Goal: Communication & Community: Answer question/provide support

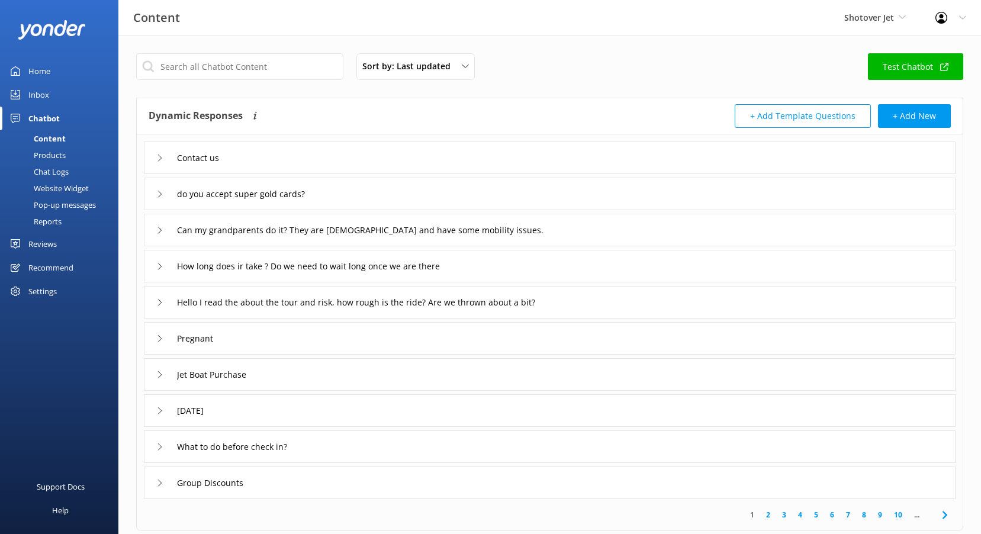
click at [38, 245] on div "Reviews" at bounding box center [42, 244] width 28 height 24
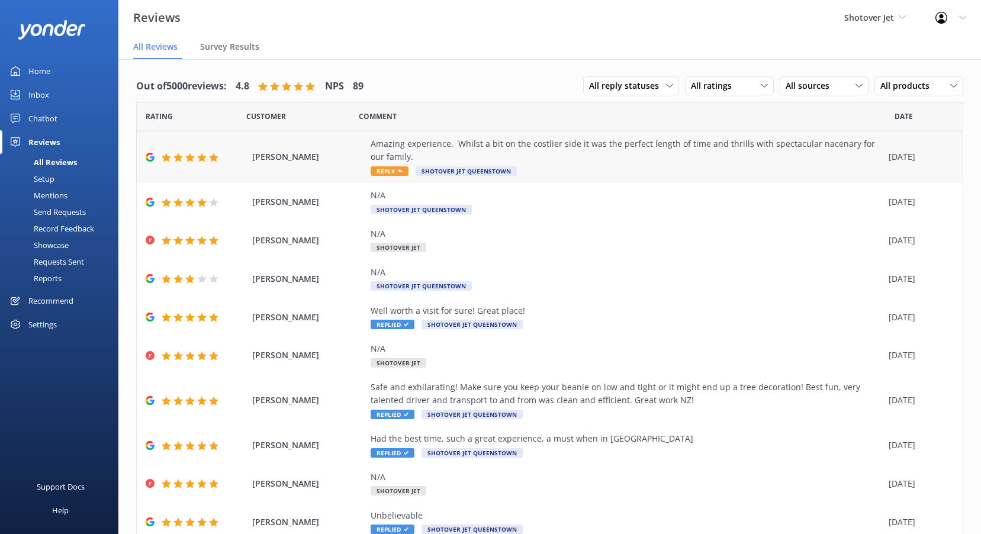
click at [405, 172] on span "Reply" at bounding box center [390, 170] width 38 height 9
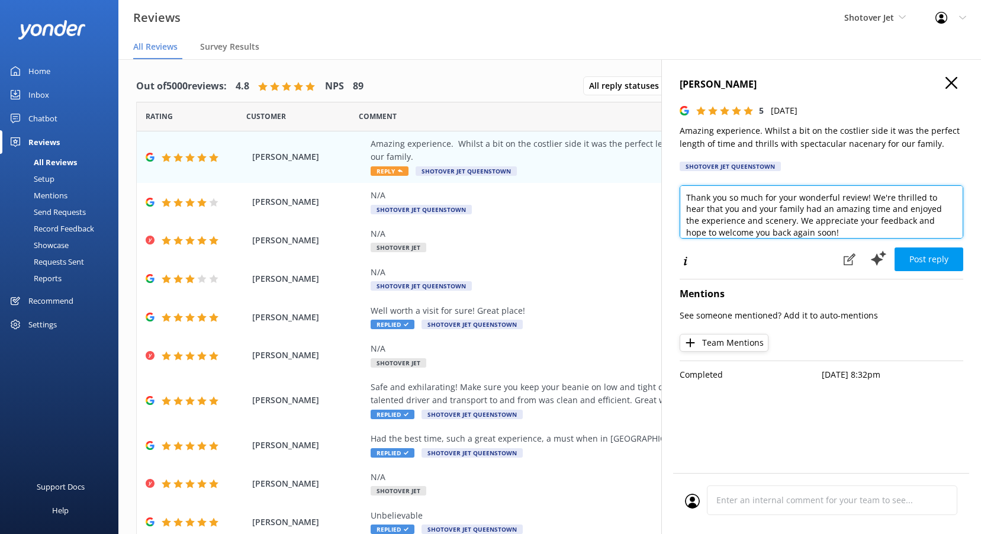
click at [813, 231] on textarea "Thank you so much for your wonderful review! We're thrilled to hear that you an…" at bounding box center [822, 211] width 284 height 53
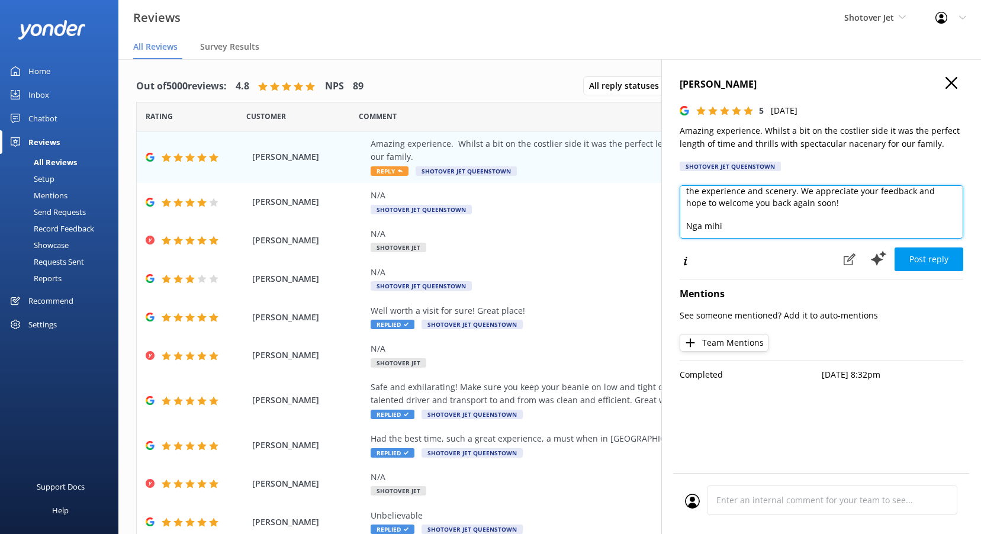
scroll to position [46, 0]
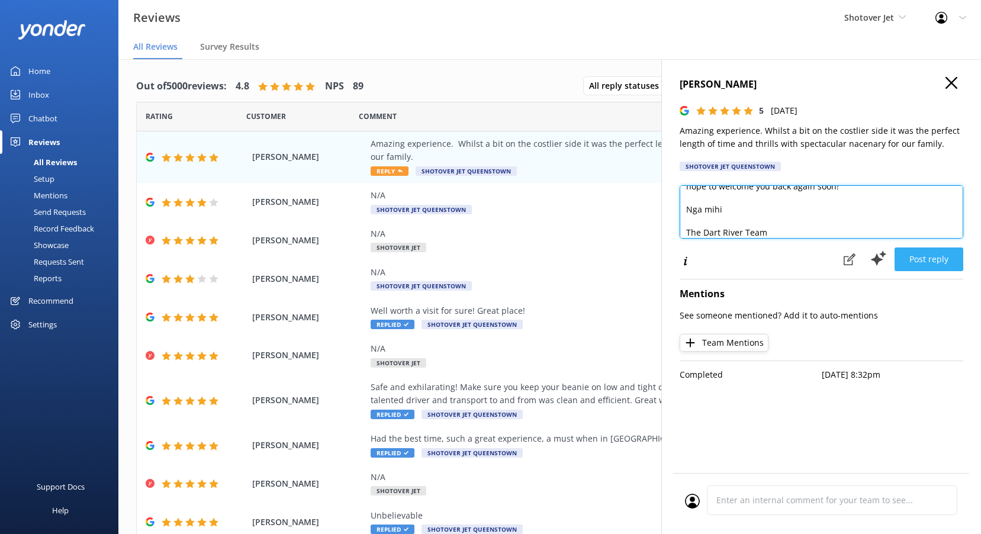
type textarea "Thank you so much for your wonderful review! We're thrilled to hear that you an…"
click at [950, 264] on button "Post reply" at bounding box center [929, 260] width 69 height 24
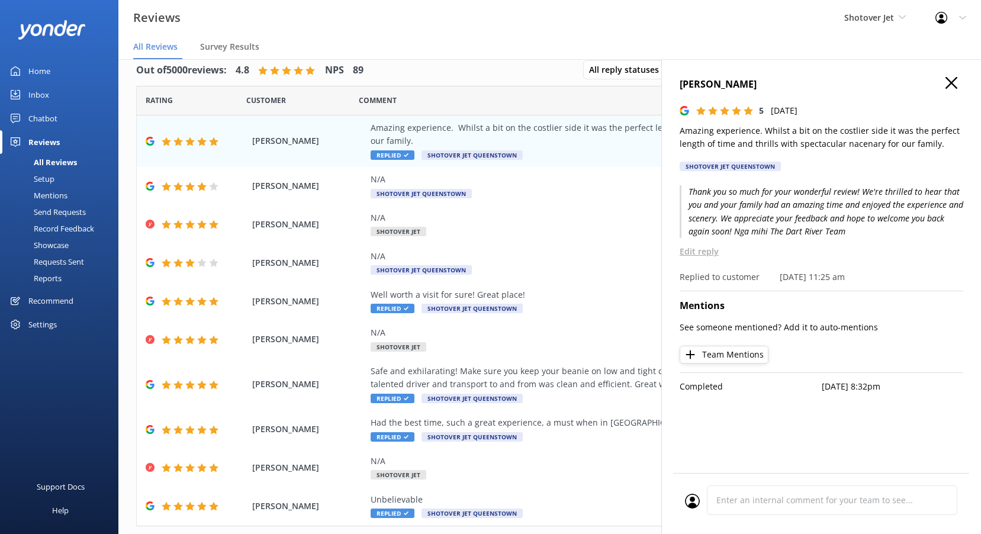
scroll to position [24, 0]
